Goal: Task Accomplishment & Management: Manage account settings

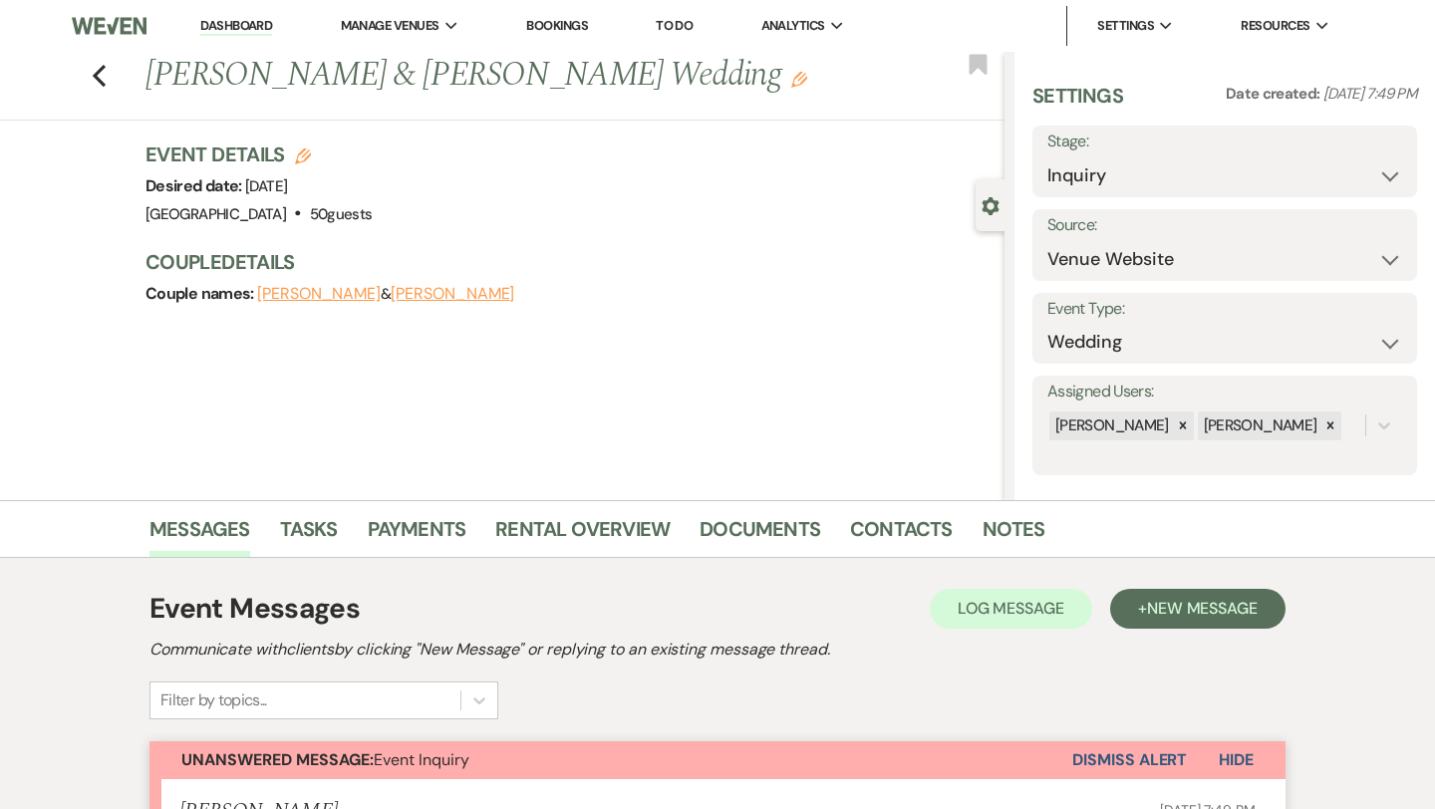
select select "5"
click at [101, 76] on icon "Previous" at bounding box center [99, 76] width 15 height 24
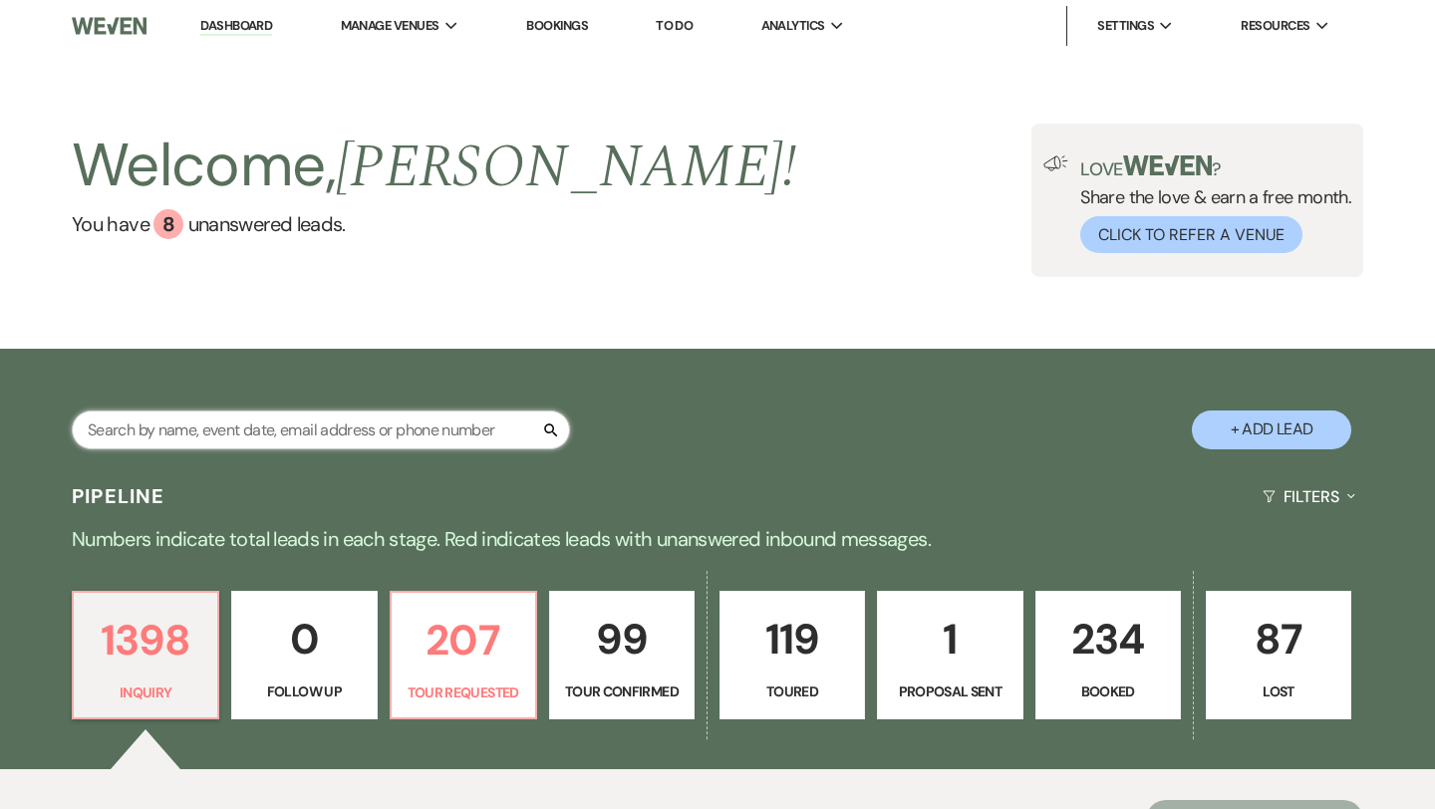
click at [191, 430] on input "text" at bounding box center [321, 430] width 498 height 39
type input "lil"
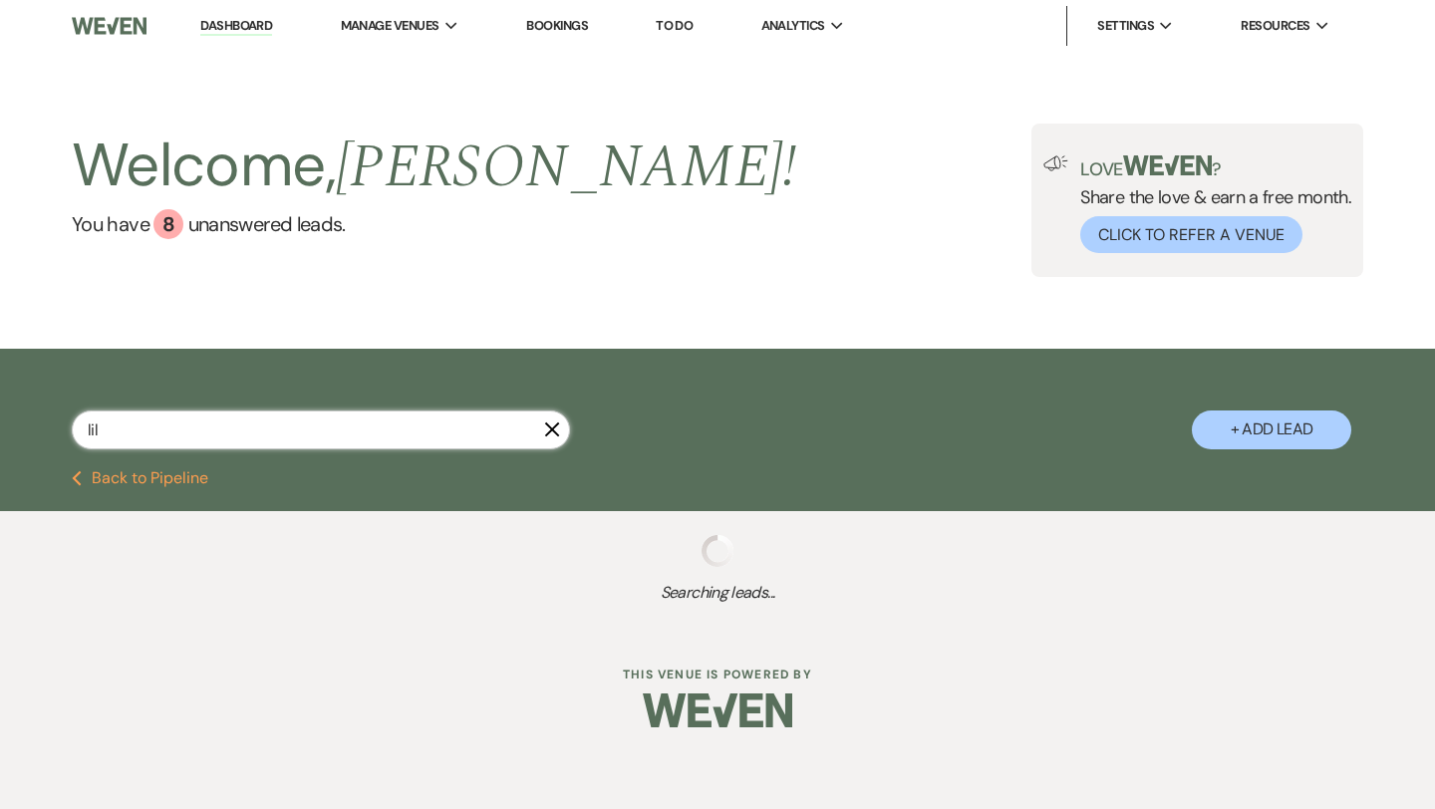
select select "2"
select select "5"
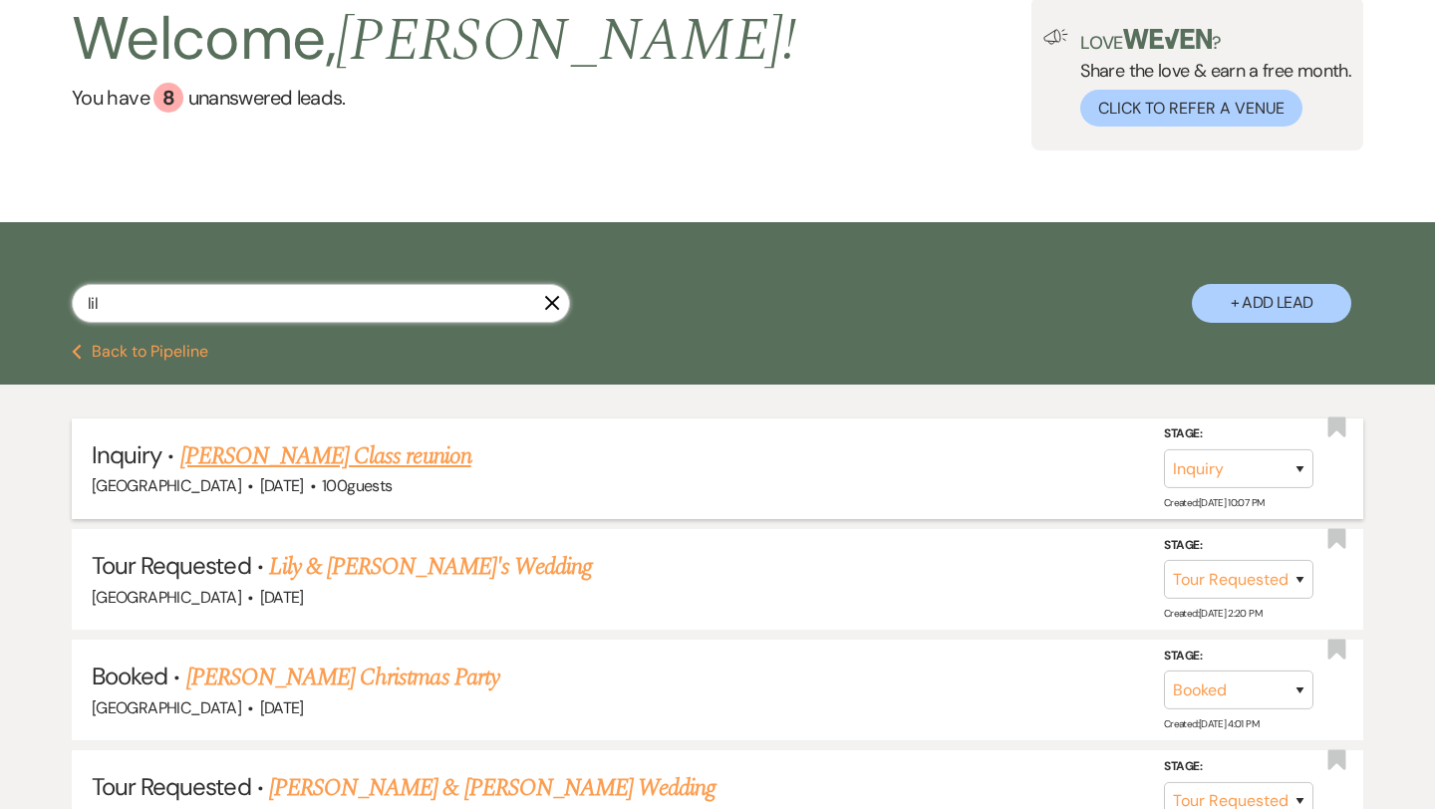
scroll to position [139, 0]
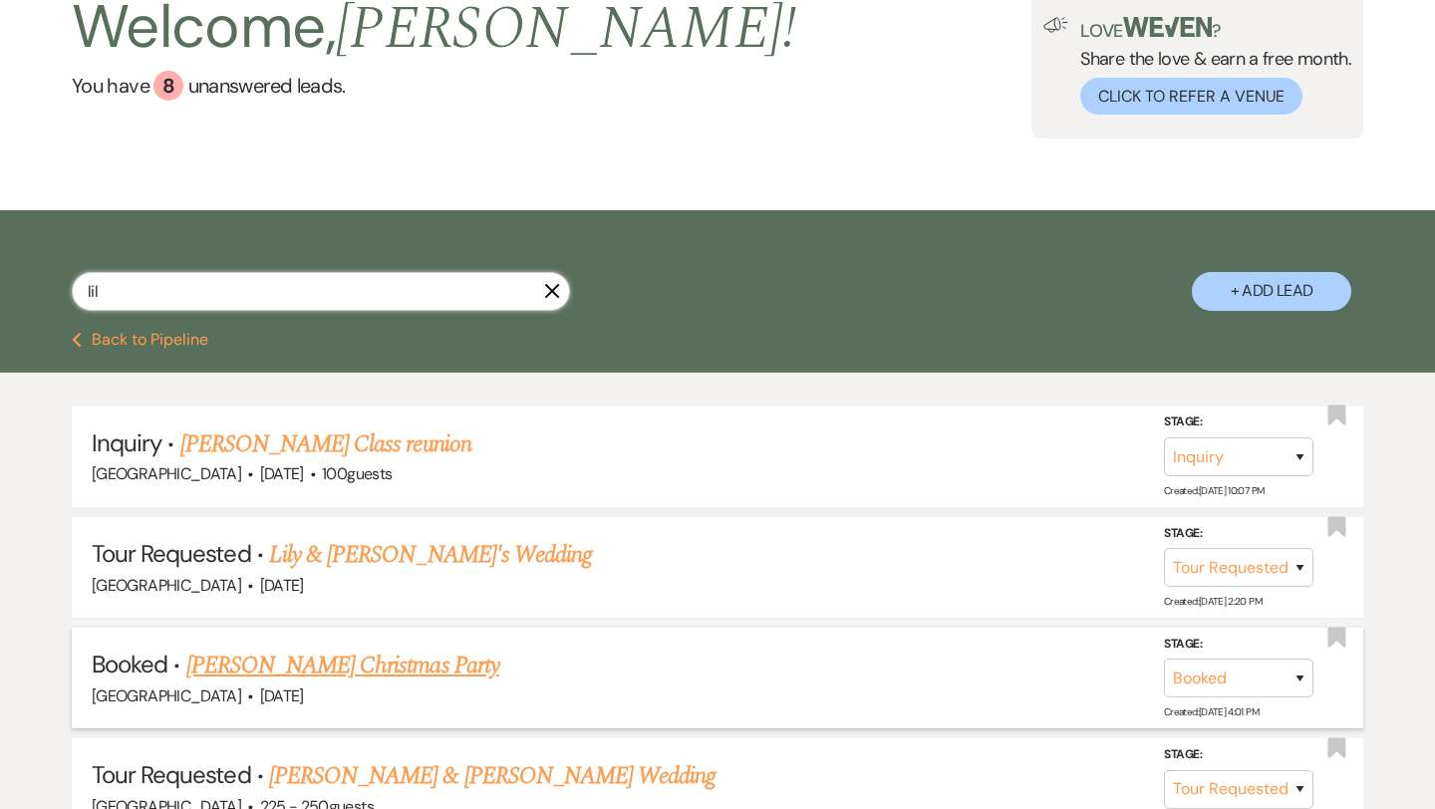
type input "lil"
click at [377, 662] on link "[PERSON_NAME] Christmas Party" at bounding box center [342, 666] width 313 height 36
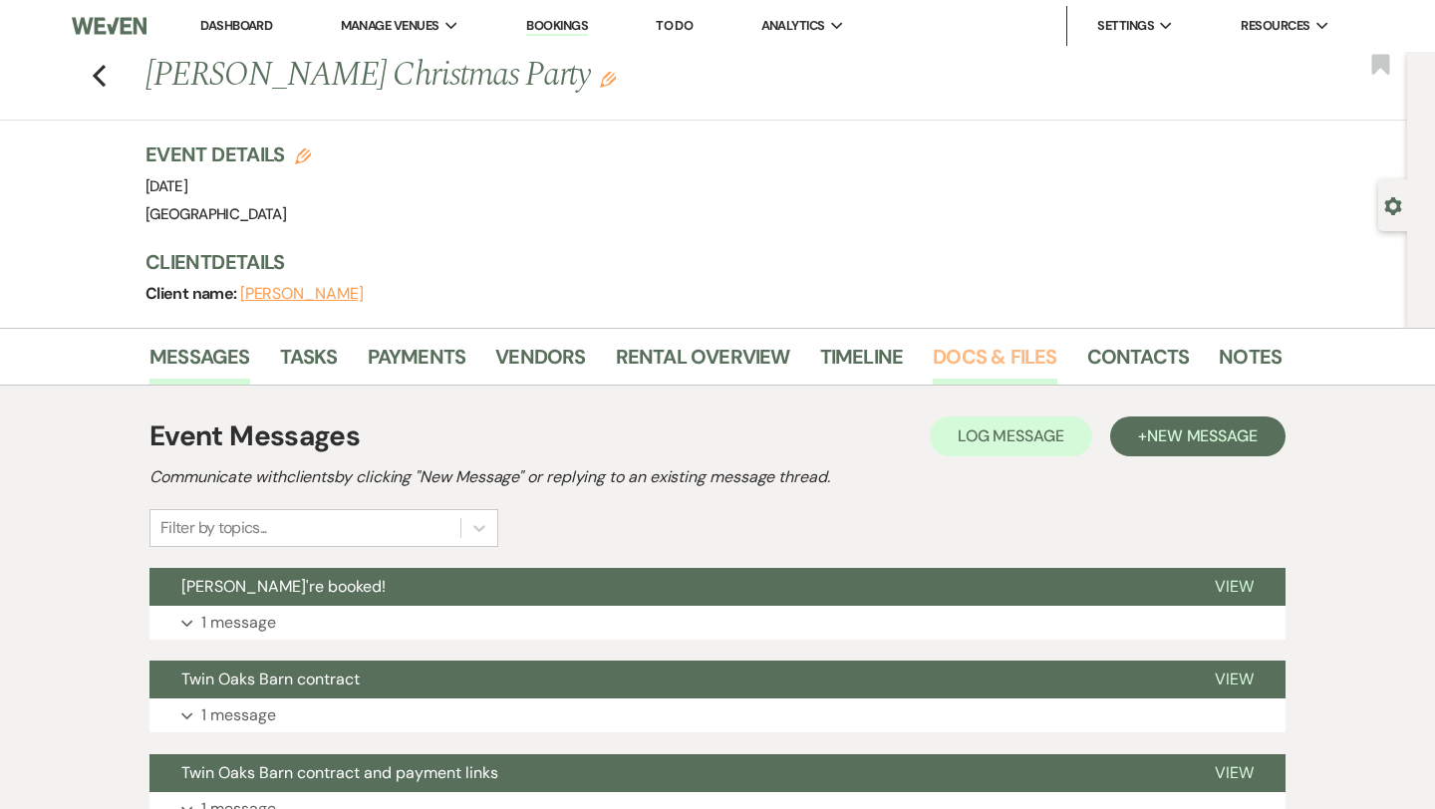
click at [972, 360] on link "Docs & Files" at bounding box center [995, 363] width 124 height 44
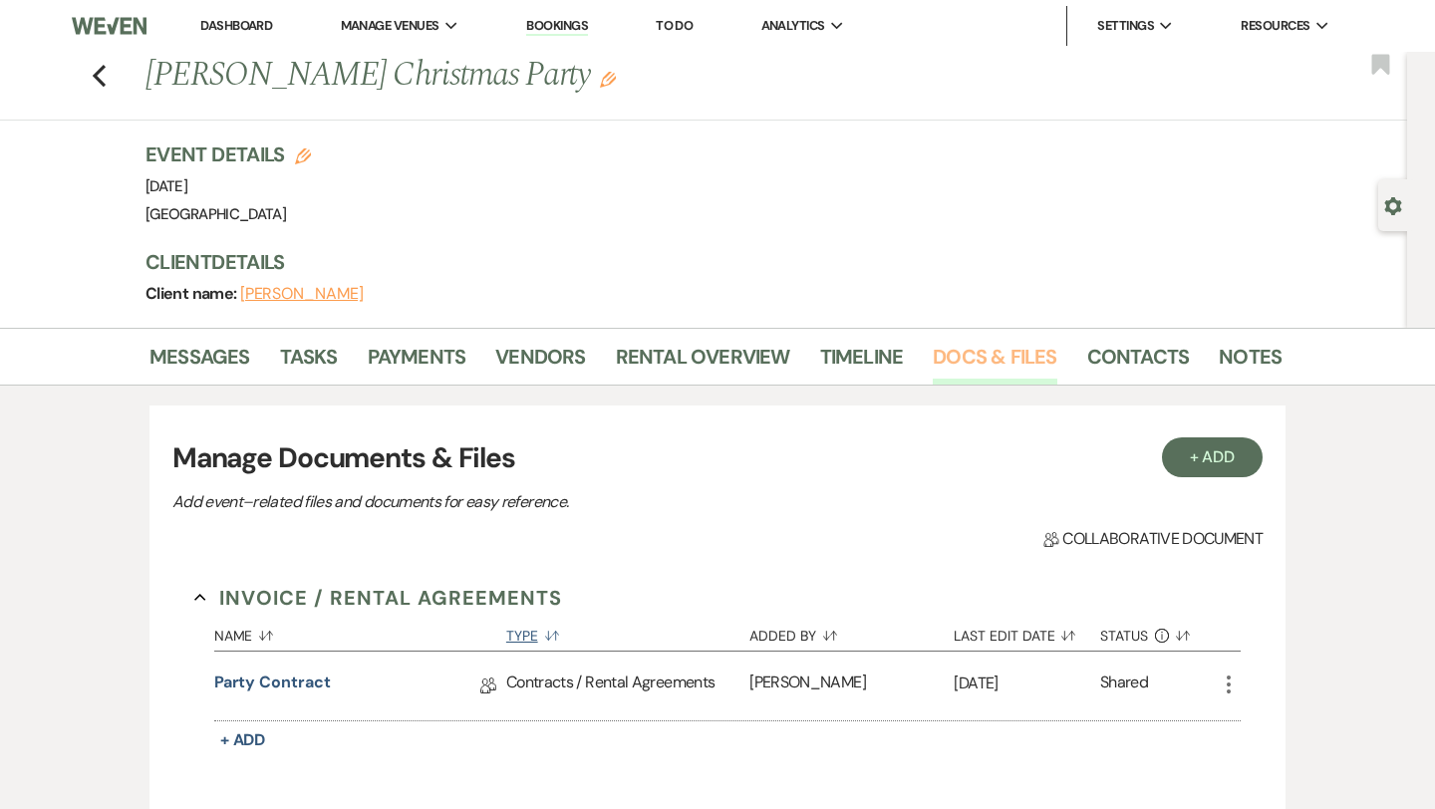
scroll to position [56, 0]
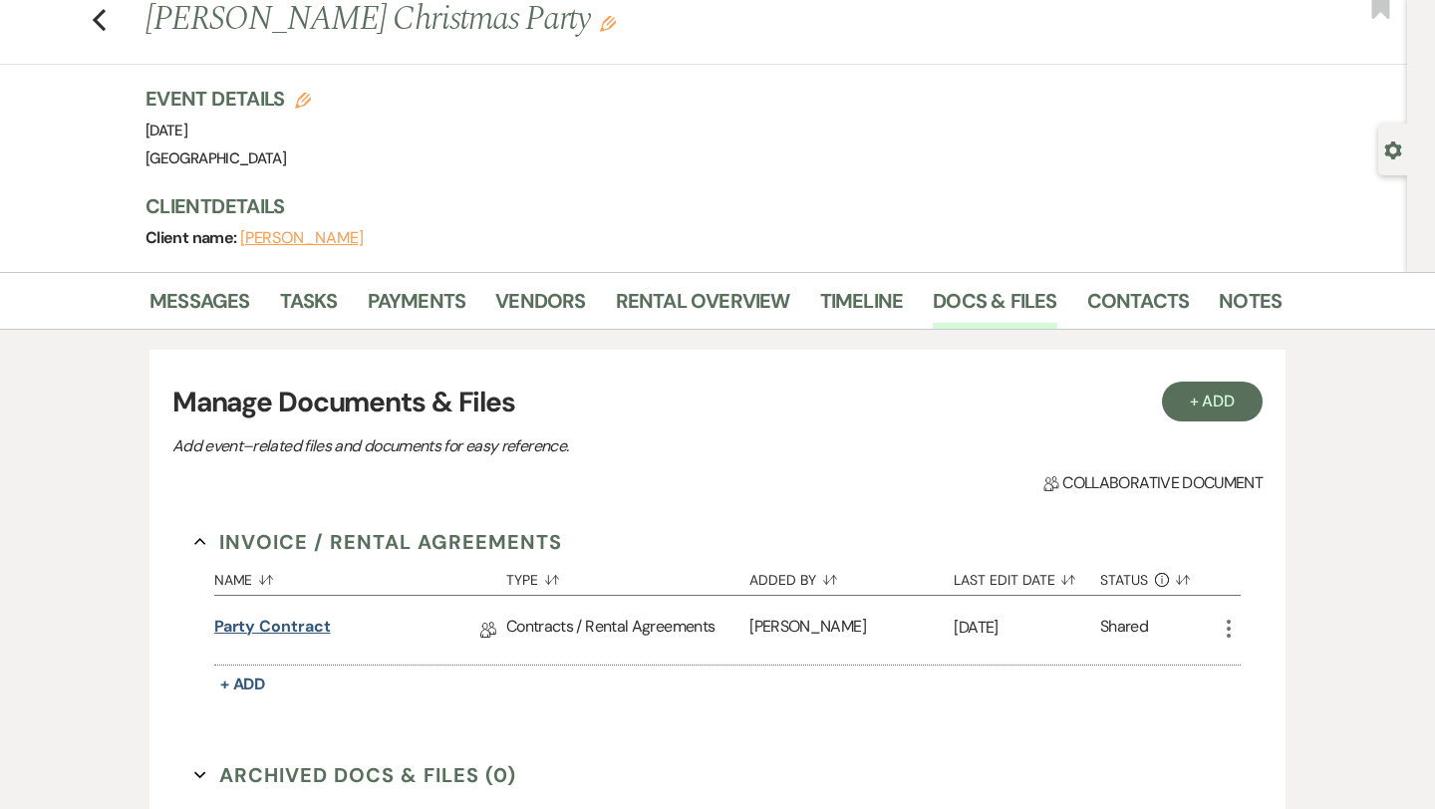
click at [274, 623] on link "Party contract" at bounding box center [272, 630] width 117 height 31
